Goal: Task Accomplishment & Management: Use online tool/utility

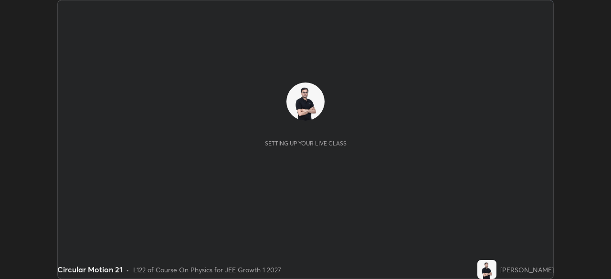
scroll to position [279, 611]
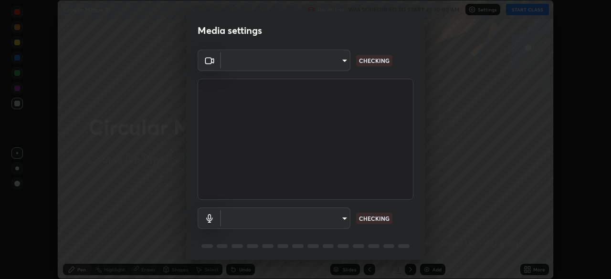
click at [340, 221] on body "Erase all Circular Motion 21 Recording WAS SCHEDULED TO START AT 10:00 AM Setti…" at bounding box center [305, 139] width 611 height 279
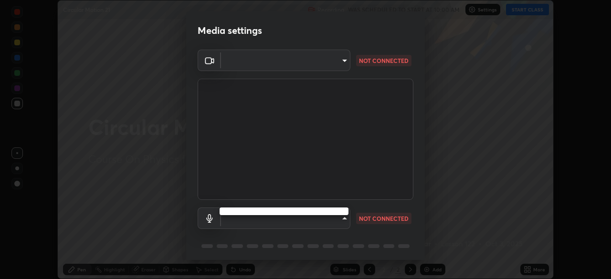
type input "7db3104c3122a209b332b64619111aa91615a24fb0de166504fa5909fce8eb30"
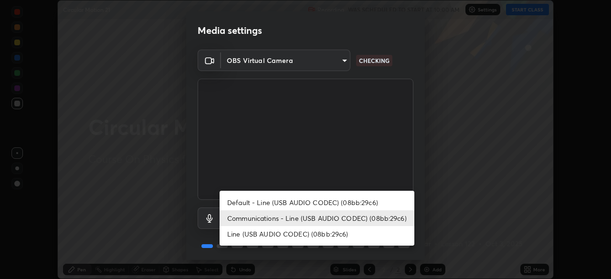
click at [342, 216] on li "Communications - Line (USB AUDIO CODEC) (08bb:29c6)" at bounding box center [317, 219] width 195 height 16
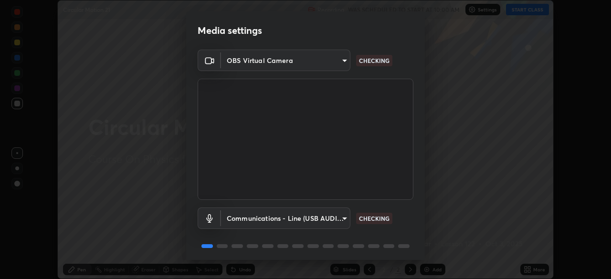
click at [340, 216] on body "Erase all Circular Motion 21 Recording WAS SCHEDULED TO START AT 10:00 AM Setti…" at bounding box center [305, 139] width 611 height 279
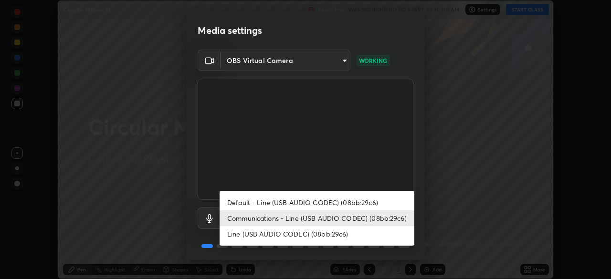
click at [339, 202] on li "Default - Line (USB AUDIO CODEC) (08bb:29c6)" at bounding box center [317, 203] width 195 height 16
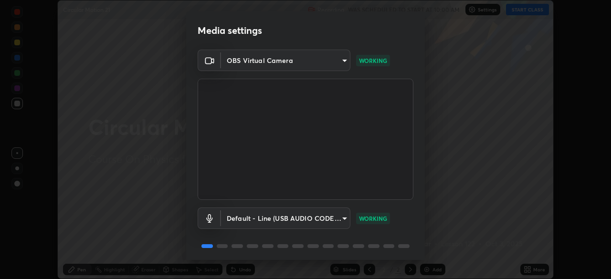
click at [338, 218] on body "Erase all Circular Motion 21 Recording WAS SCHEDULED TO START AT 10:00 AM Setti…" at bounding box center [305, 139] width 611 height 279
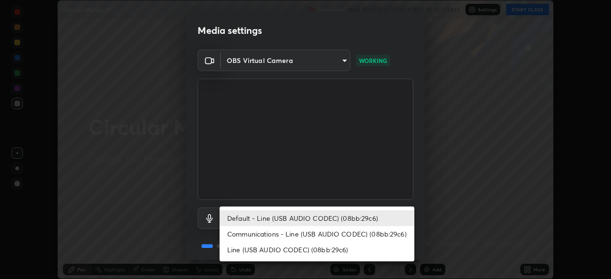
click at [335, 233] on li "Communications - Line (USB AUDIO CODEC) (08bb:29c6)" at bounding box center [317, 234] width 195 height 16
type input "communications"
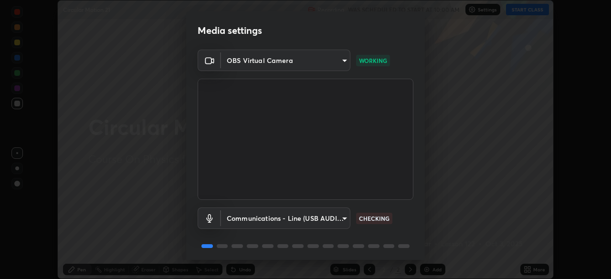
scroll to position [34, 0]
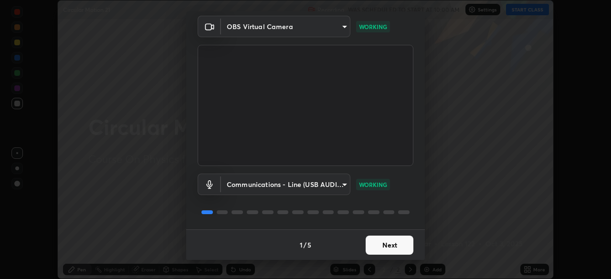
click at [382, 249] on button "Next" at bounding box center [390, 245] width 48 height 19
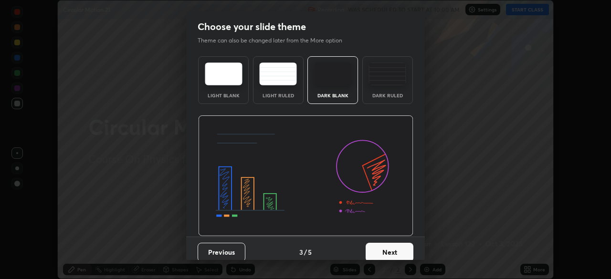
click at [383, 247] on button "Next" at bounding box center [390, 252] width 48 height 19
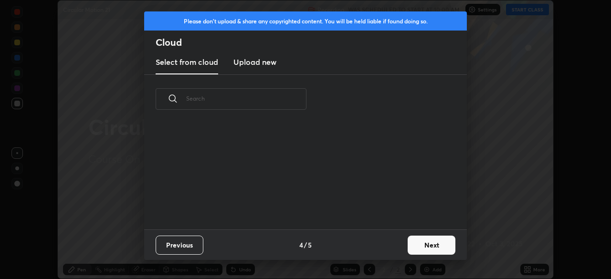
click at [387, 246] on div "Previous 4 / 5 Next" at bounding box center [305, 245] width 323 height 31
click at [430, 245] on button "Next" at bounding box center [432, 245] width 48 height 19
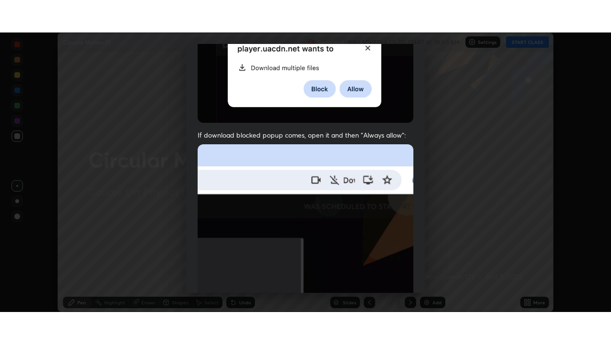
scroll to position [229, 0]
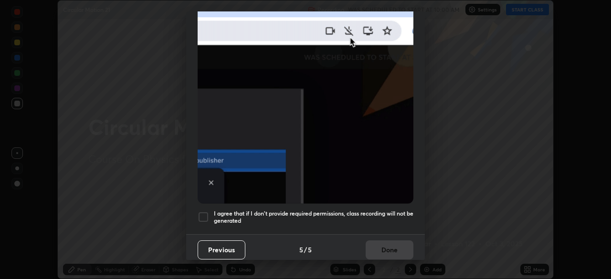
click at [205, 212] on div at bounding box center [203, 217] width 11 height 11
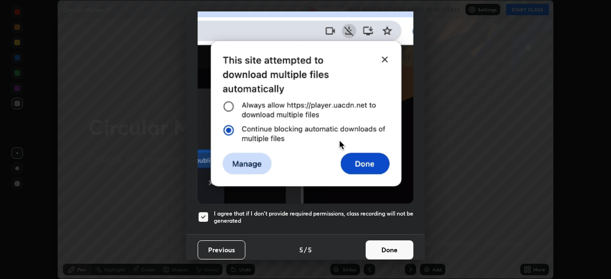
click at [390, 241] on button "Done" at bounding box center [390, 250] width 48 height 19
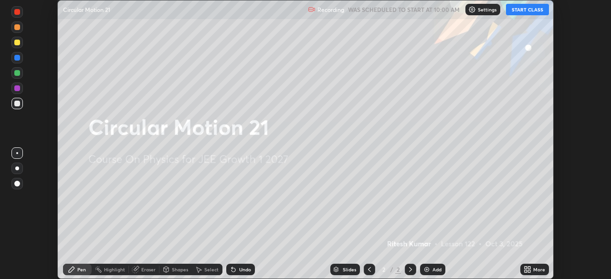
click at [521, 10] on button "START CLASS" at bounding box center [527, 9] width 43 height 11
click at [526, 268] on icon at bounding box center [526, 268] width 2 height 2
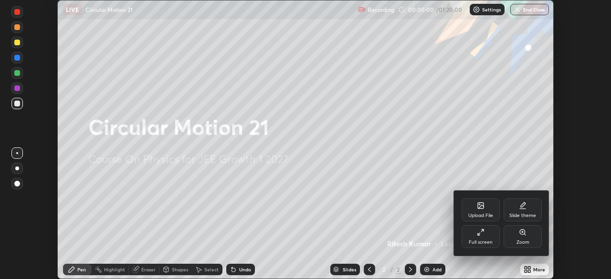
click at [484, 233] on icon at bounding box center [481, 233] width 8 height 8
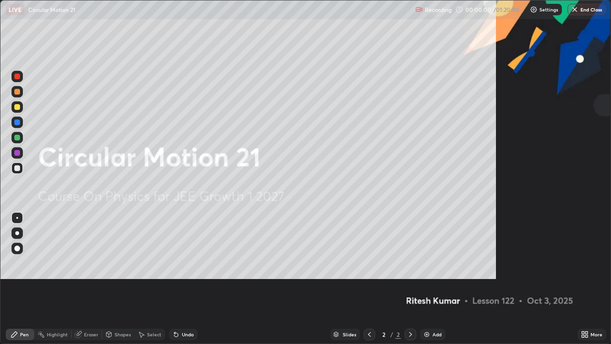
scroll to position [344, 611]
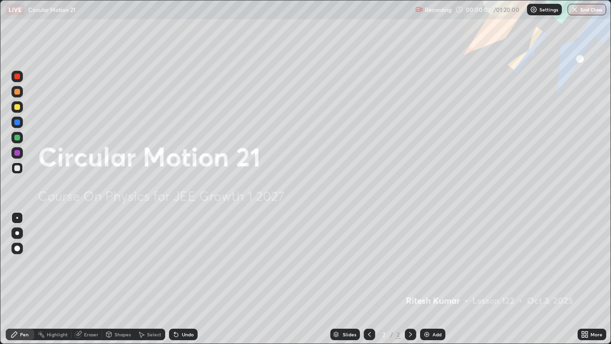
click at [425, 279] on img at bounding box center [427, 334] width 8 height 8
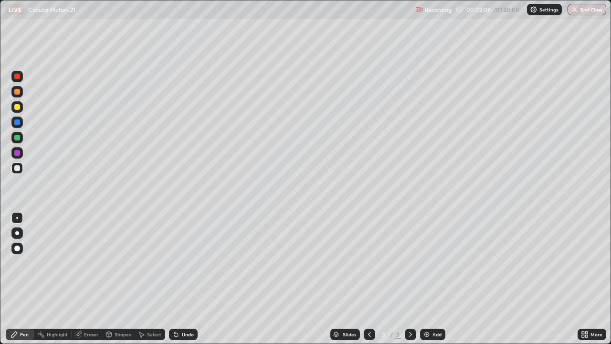
click at [18, 111] on div at bounding box center [16, 106] width 11 height 11
click at [18, 169] on div at bounding box center [17, 168] width 6 height 6
click at [17, 167] on div at bounding box center [17, 168] width 6 height 6
click at [19, 137] on div at bounding box center [17, 138] width 6 height 6
click at [15, 138] on div at bounding box center [17, 138] width 6 height 6
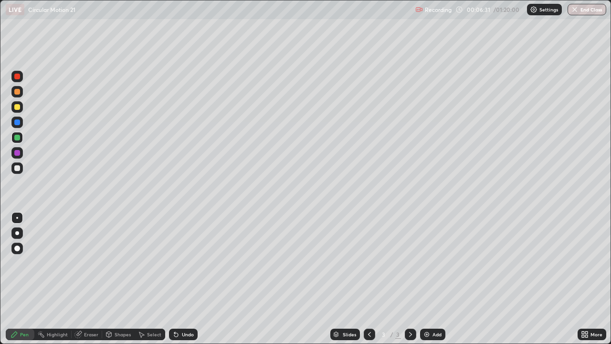
click at [17, 138] on div at bounding box center [17, 138] width 6 height 6
click at [14, 107] on div at bounding box center [17, 107] width 6 height 6
click at [12, 150] on div at bounding box center [16, 152] width 11 height 11
click at [17, 167] on div at bounding box center [17, 168] width 6 height 6
click at [17, 136] on div at bounding box center [17, 138] width 6 height 6
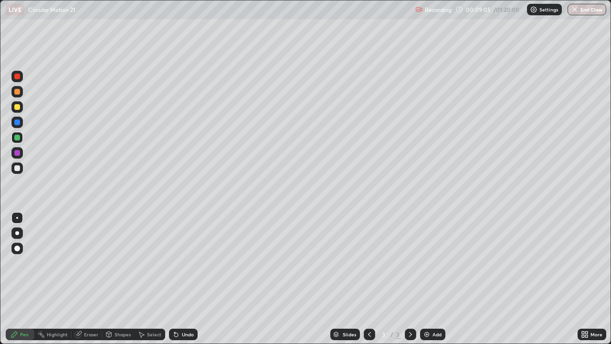
click at [0, 211] on div "Setting up your live class" at bounding box center [305, 172] width 611 height 344
click at [14, 137] on div at bounding box center [17, 138] width 6 height 6
click at [20, 157] on div at bounding box center [16, 152] width 11 height 11
click at [11, 168] on div at bounding box center [16, 167] width 11 height 11
click at [427, 279] on img at bounding box center [427, 334] width 8 height 8
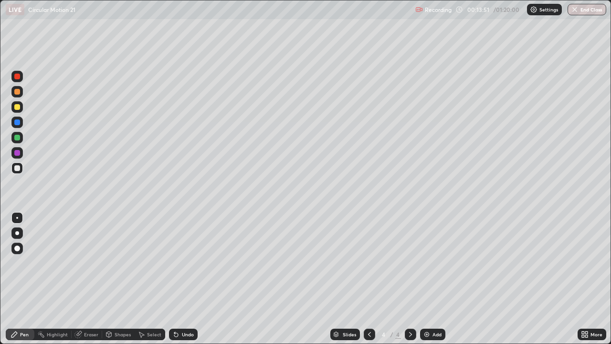
click at [17, 167] on div at bounding box center [17, 168] width 6 height 6
click at [17, 109] on div at bounding box center [17, 107] width 6 height 6
click at [14, 91] on div at bounding box center [17, 92] width 6 height 6
click at [18, 90] on div at bounding box center [17, 92] width 6 height 6
click at [20, 170] on div at bounding box center [17, 168] width 6 height 6
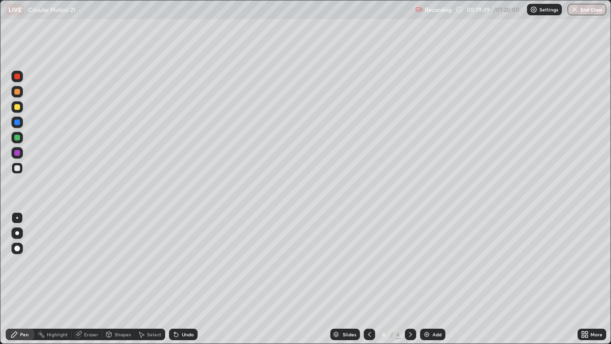
click at [95, 279] on div "Eraser" at bounding box center [87, 334] width 31 height 11
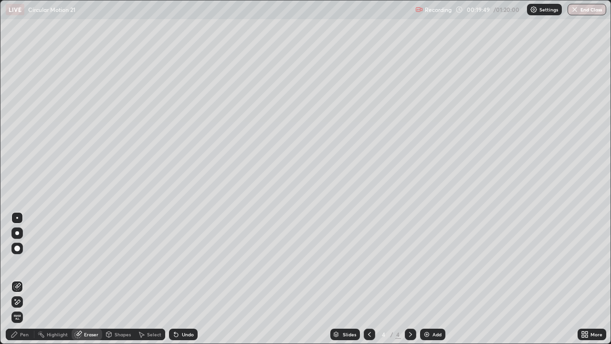
click at [23, 279] on div "Pen" at bounding box center [24, 334] width 9 height 5
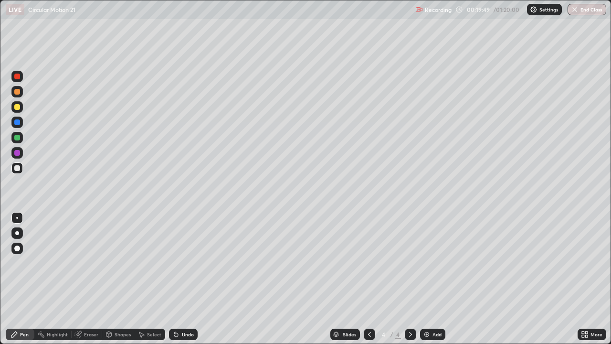
click at [23, 279] on div "Pen" at bounding box center [24, 334] width 9 height 5
click at [19, 151] on div at bounding box center [17, 153] width 6 height 6
click at [426, 279] on img at bounding box center [427, 334] width 8 height 8
click at [13, 137] on div at bounding box center [16, 137] width 11 height 11
click at [11, 106] on div at bounding box center [16, 106] width 11 height 11
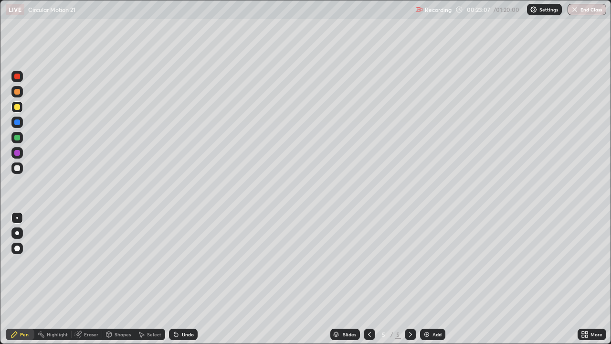
click at [16, 91] on div at bounding box center [17, 92] width 6 height 6
click at [18, 167] on div at bounding box center [17, 168] width 6 height 6
click at [21, 126] on div at bounding box center [16, 122] width 11 height 11
click at [17, 166] on div at bounding box center [17, 168] width 6 height 6
click at [288, 118] on button "Undo" at bounding box center [302, 123] width 28 height 11
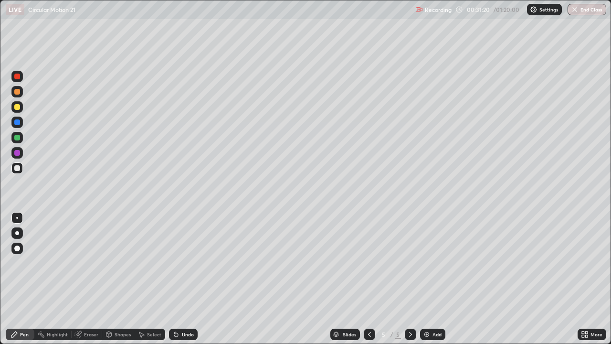
click at [16, 168] on div at bounding box center [17, 168] width 6 height 6
click at [17, 104] on div at bounding box center [17, 107] width 6 height 6
click at [18, 168] on div at bounding box center [17, 168] width 6 height 6
click at [428, 279] on div "Add" at bounding box center [432, 334] width 25 height 11
click at [19, 107] on div at bounding box center [17, 107] width 6 height 6
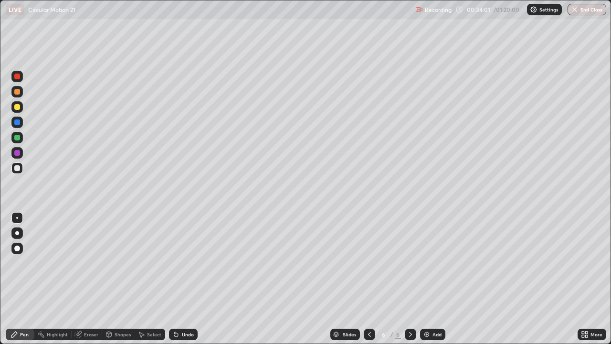
click at [21, 108] on div at bounding box center [16, 106] width 11 height 11
click at [18, 107] on div at bounding box center [17, 107] width 6 height 6
click at [17, 150] on div at bounding box center [17, 153] width 6 height 6
click at [14, 91] on div at bounding box center [17, 92] width 6 height 6
click at [426, 279] on img at bounding box center [427, 334] width 8 height 8
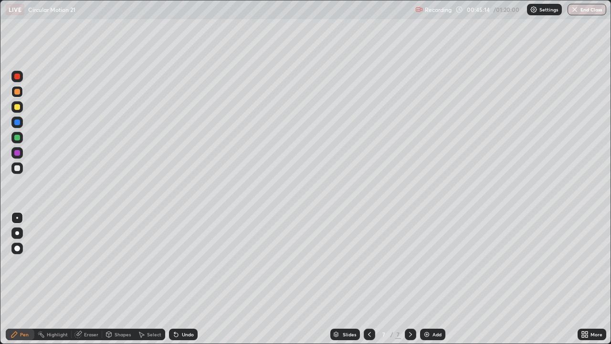
click at [16, 136] on div at bounding box center [17, 138] width 6 height 6
click at [18, 167] on div at bounding box center [17, 168] width 6 height 6
click at [426, 279] on img at bounding box center [427, 334] width 8 height 8
click at [17, 105] on div at bounding box center [17, 107] width 6 height 6
click at [17, 91] on div at bounding box center [17, 92] width 6 height 6
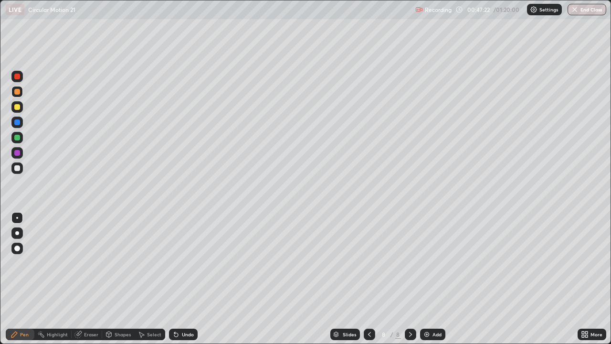
click at [14, 166] on div at bounding box center [17, 168] width 6 height 6
click at [22, 88] on div at bounding box center [16, 91] width 11 height 11
click at [17, 165] on div at bounding box center [17, 168] width 6 height 6
click at [426, 279] on div "Add" at bounding box center [432, 334] width 25 height 11
click at [13, 106] on div at bounding box center [16, 106] width 11 height 11
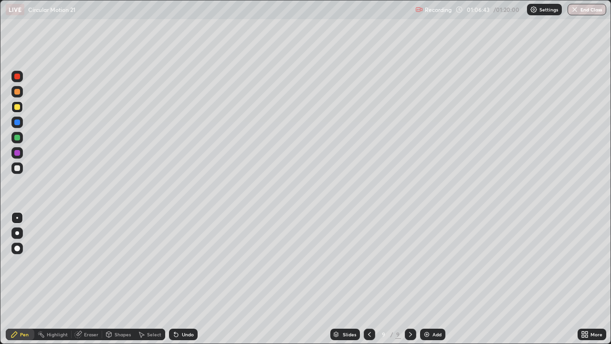
click at [431, 279] on div "Add" at bounding box center [432, 334] width 25 height 11
click at [21, 89] on div at bounding box center [16, 91] width 11 height 11
click at [13, 141] on div at bounding box center [16, 137] width 11 height 11
click at [21, 134] on div at bounding box center [16, 137] width 11 height 11
click at [592, 7] on button "End Class" at bounding box center [587, 9] width 39 height 11
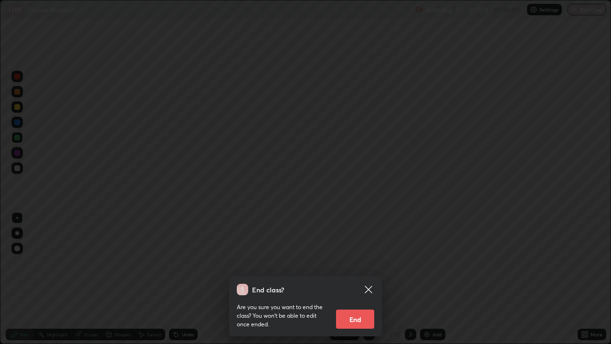
click at [366, 279] on button "End" at bounding box center [355, 318] width 38 height 19
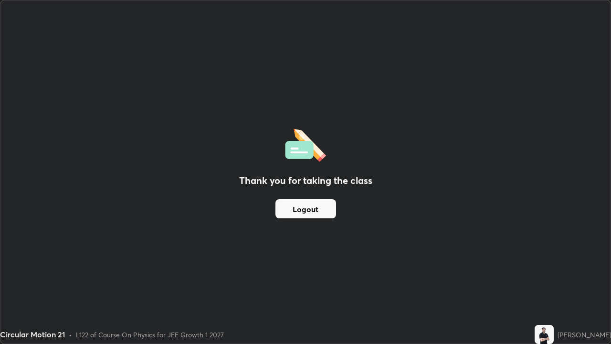
click at [299, 211] on button "Logout" at bounding box center [306, 208] width 61 height 19
